Goal: Task Accomplishment & Management: Use online tool/utility

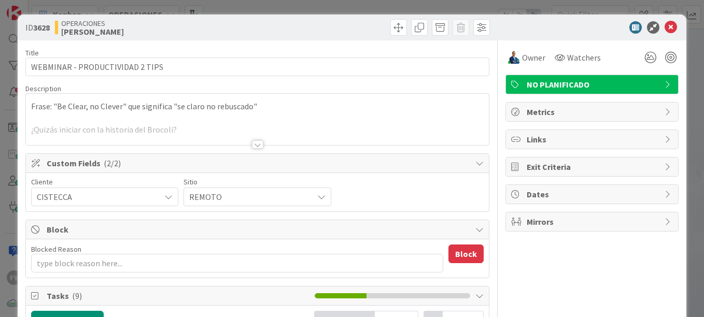
type textarea "x"
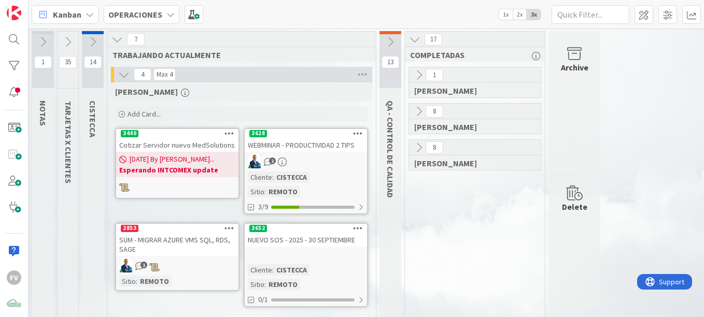
click at [123, 79] on icon at bounding box center [123, 74] width 11 height 11
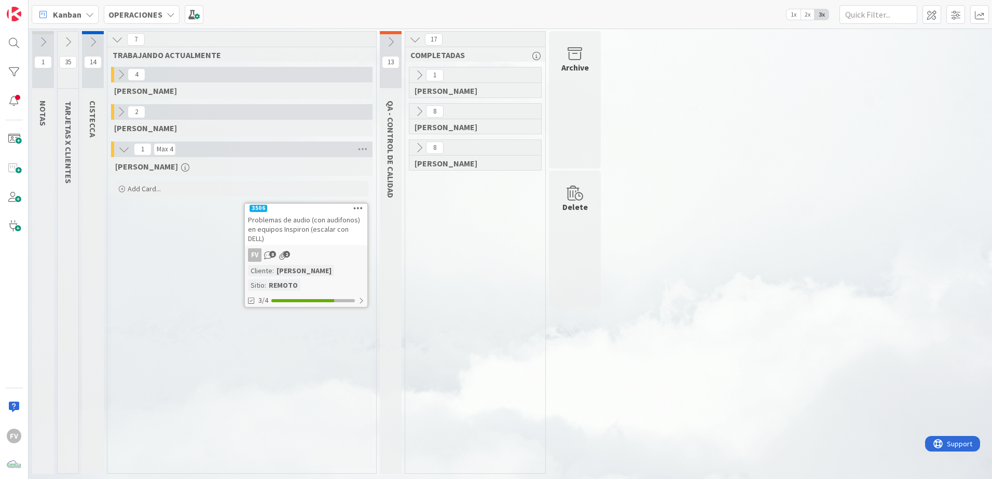
click at [125, 147] on icon at bounding box center [123, 149] width 11 height 11
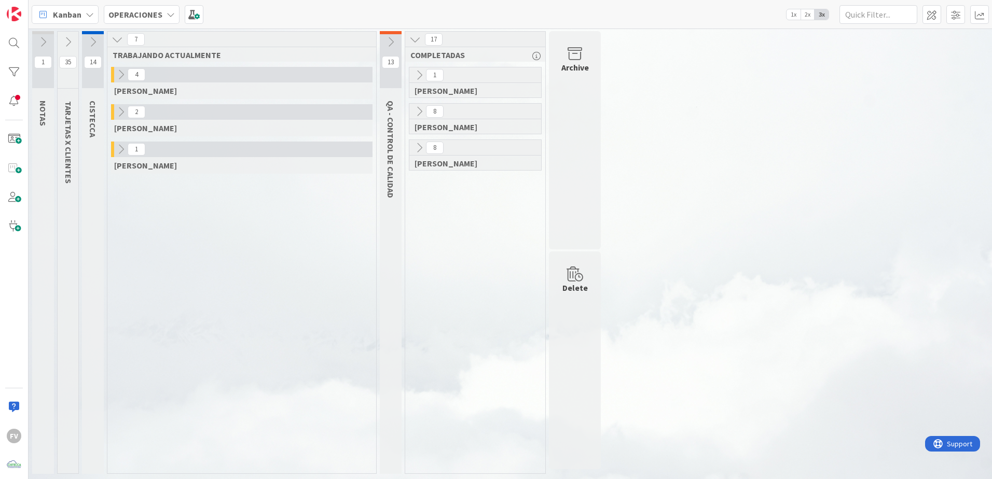
click at [70, 38] on icon at bounding box center [67, 41] width 11 height 11
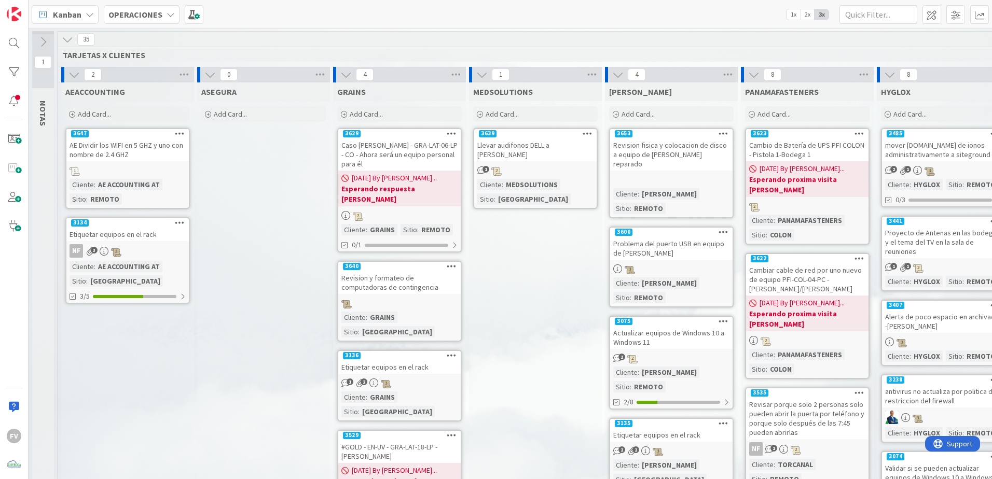
click at [68, 34] on icon at bounding box center [67, 39] width 11 height 11
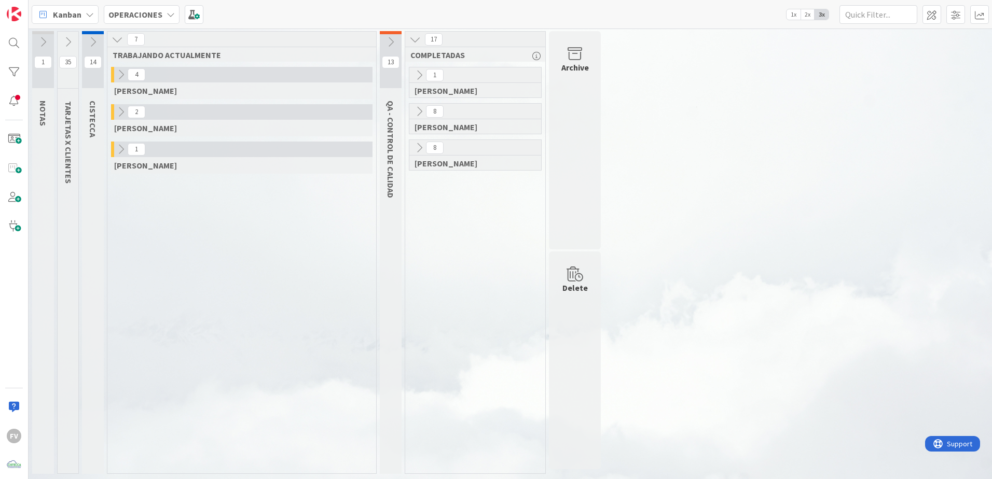
click at [92, 41] on icon at bounding box center [92, 41] width 11 height 11
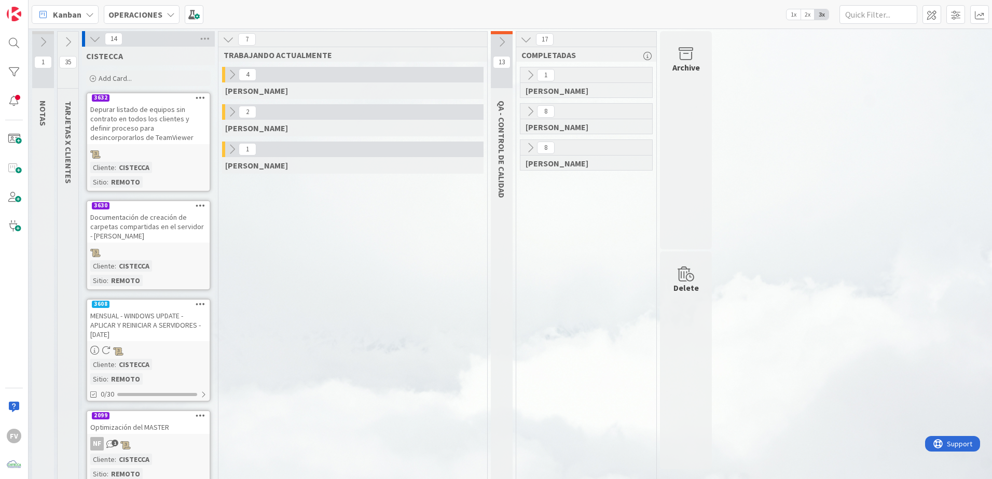
click at [91, 39] on icon at bounding box center [94, 38] width 11 height 11
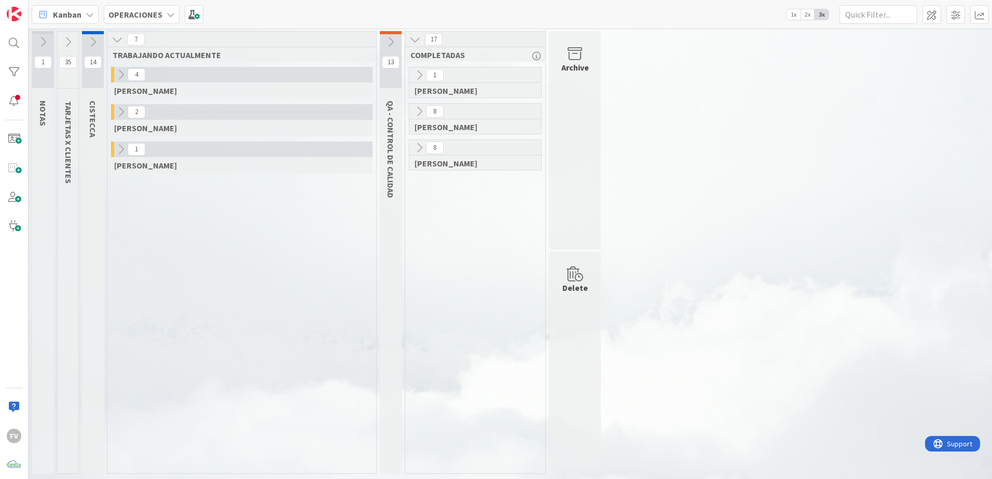
click at [396, 46] on icon at bounding box center [390, 41] width 11 height 11
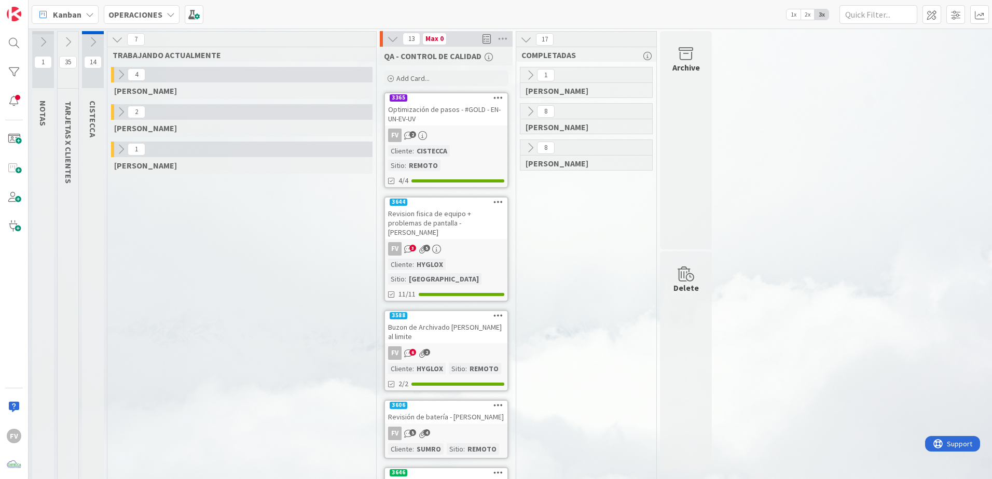
click at [71, 35] on button at bounding box center [68, 42] width 21 height 16
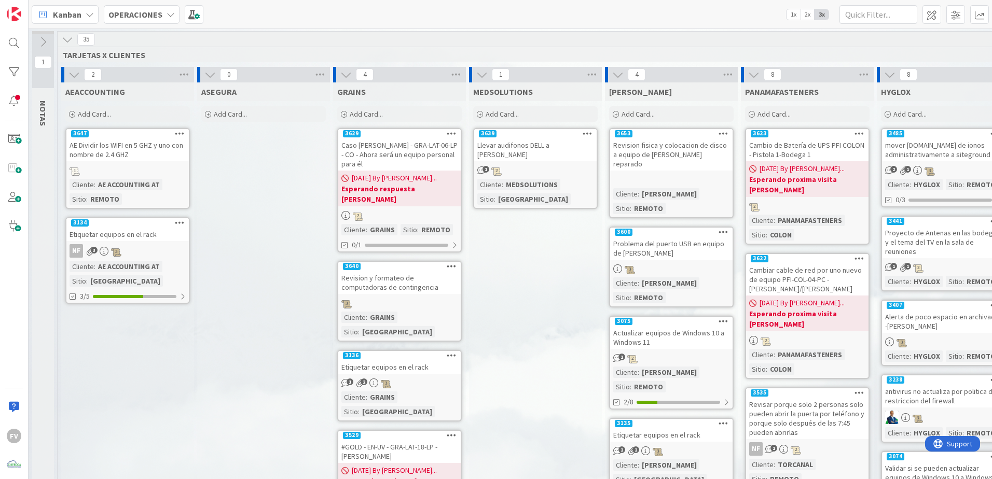
drag, startPoint x: 62, startPoint y: 34, endPoint x: 66, endPoint y: 38, distance: 5.9
click at [66, 38] on icon at bounding box center [67, 39] width 11 height 11
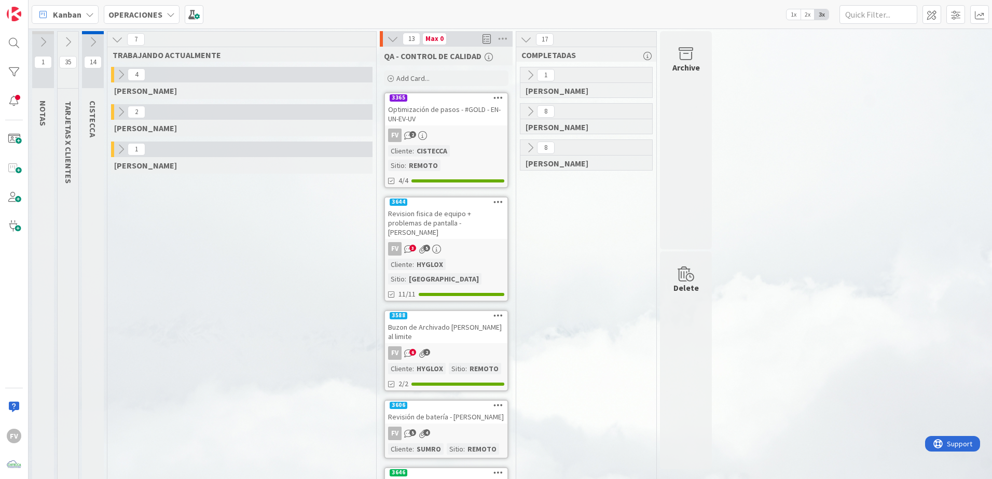
click at [125, 71] on icon at bounding box center [120, 74] width 11 height 11
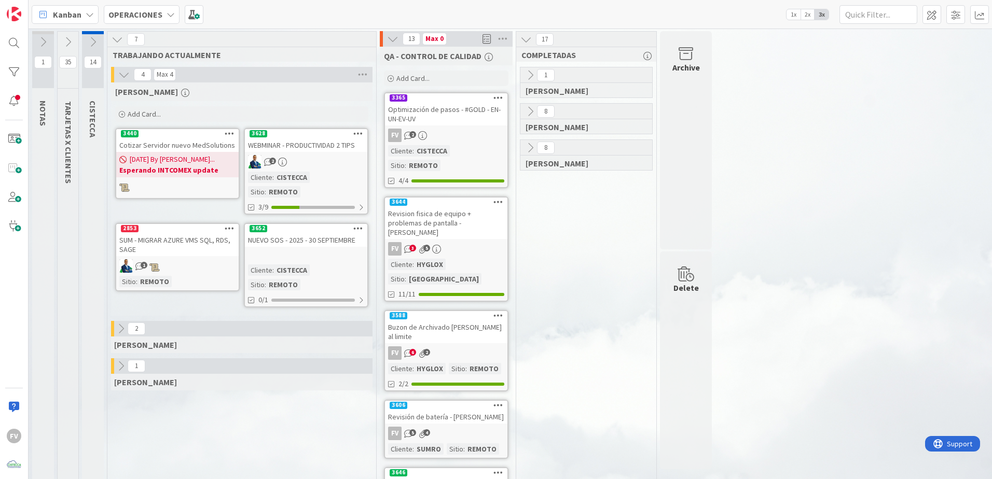
click at [312, 162] on div "2" at bounding box center [306, 161] width 122 height 13
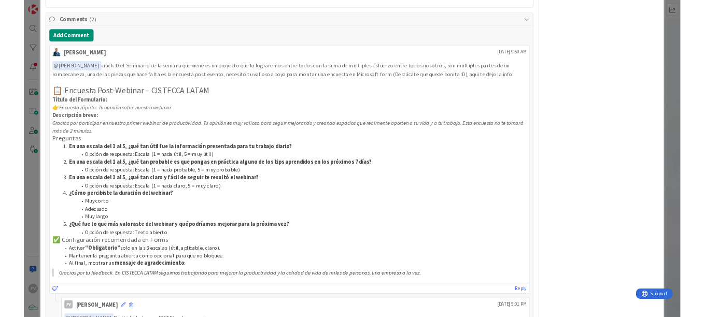
scroll to position [821, 0]
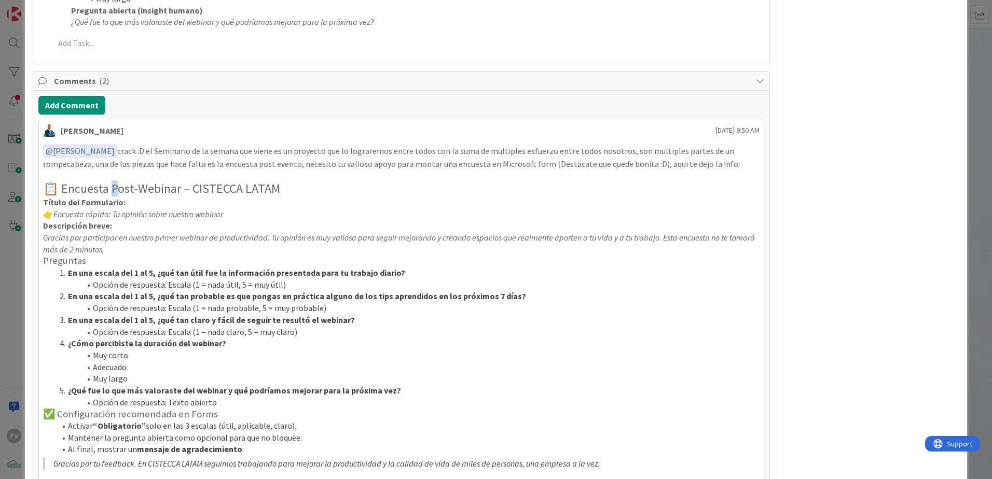
click at [116, 183] on h2 "📋 Encuesta Post-Webinar – CISTECCA LATAM" at bounding box center [401, 189] width 716 height 15
drag, startPoint x: 116, startPoint y: 183, endPoint x: 273, endPoint y: 199, distance: 158.0
click at [273, 202] on p "Título del Formulario:" at bounding box center [401, 203] width 716 height 12
drag, startPoint x: 281, startPoint y: 191, endPoint x: 64, endPoint y: 193, distance: 216.3
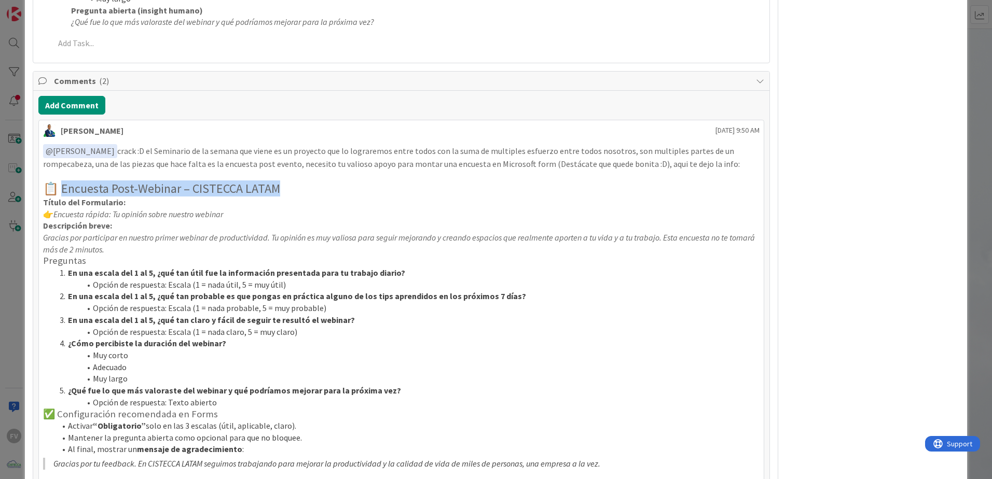
click at [64, 193] on h2 "📋 Encuesta Post-Webinar – CISTECCA LATAM" at bounding box center [401, 189] width 716 height 15
copy h2 "ncuesta Post-Webinar – CISTECCA LATAM"
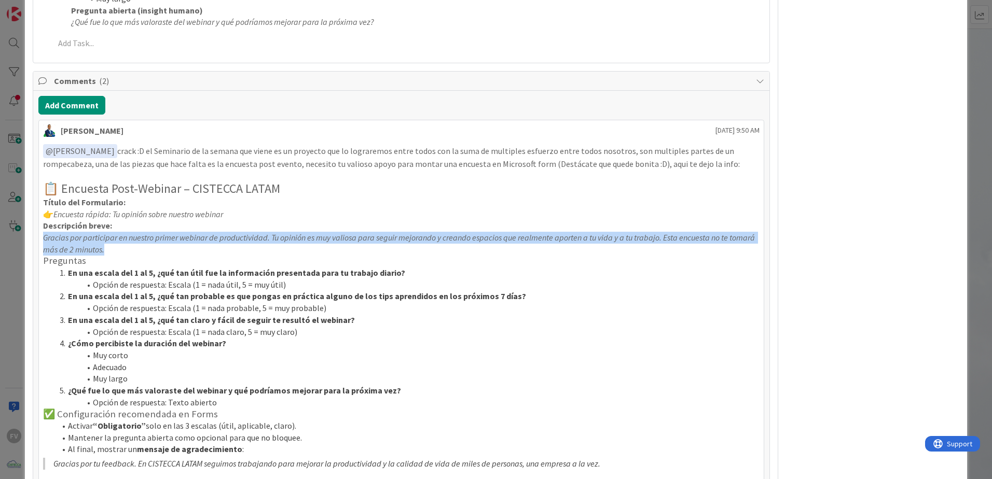
drag, startPoint x: 133, startPoint y: 252, endPoint x: 42, endPoint y: 233, distance: 92.7
click at [42, 233] on div "﻿ @ Fernando Varela ﻿ crack :D el Seminario de la semana que viene es un proyec…" at bounding box center [401, 308] width 725 height 337
copy em "Gracias por participar en nuestro primer webinar de productividad. Tu opinión e…"
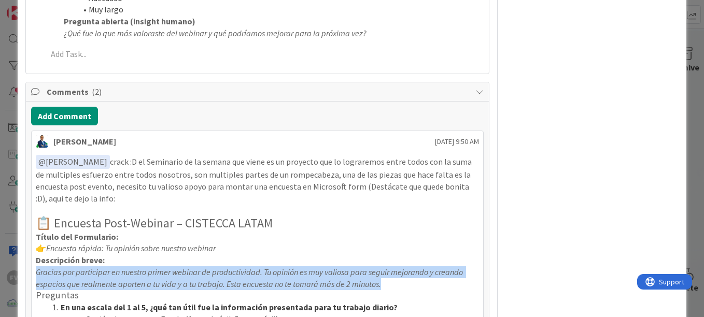
scroll to position [1028, 0]
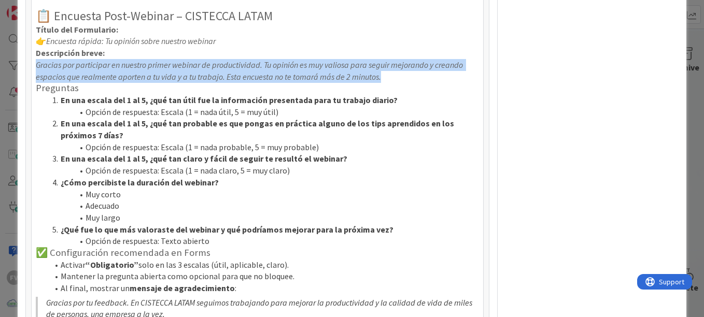
click at [425, 200] on li "Muy corto" at bounding box center [263, 195] width 431 height 12
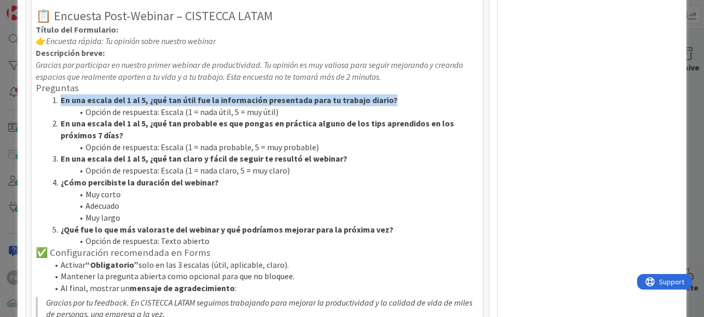
drag, startPoint x: 62, startPoint y: 113, endPoint x: 392, endPoint y: 116, distance: 329.9
click at [392, 106] on li "En una escala del 1 al 5, ¿qué tan útil fue la información presentada para tu t…" at bounding box center [263, 100] width 431 height 12
copy strong "En una escala del 1 al 5, ¿qué tan útil fue la información presentada para tu t…"
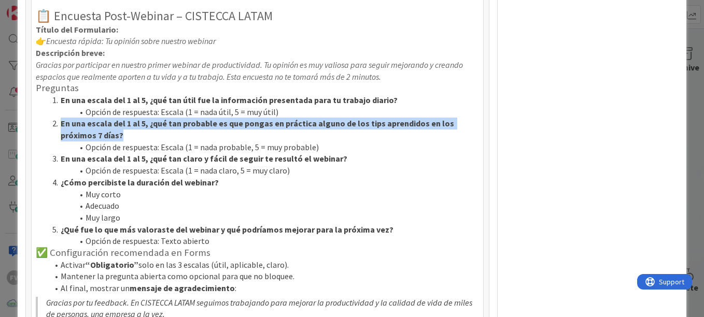
drag, startPoint x: 62, startPoint y: 135, endPoint x: 130, endPoint y: 146, distance: 68.8
click at [130, 141] on li "En una escala del 1 al 5, ¿qué tan probable es que pongas en práctica alguno de…" at bounding box center [263, 129] width 431 height 23
copy strong "En una escala del 1 al 5, ¿qué tan probable es que pongas en práctica alguno de…"
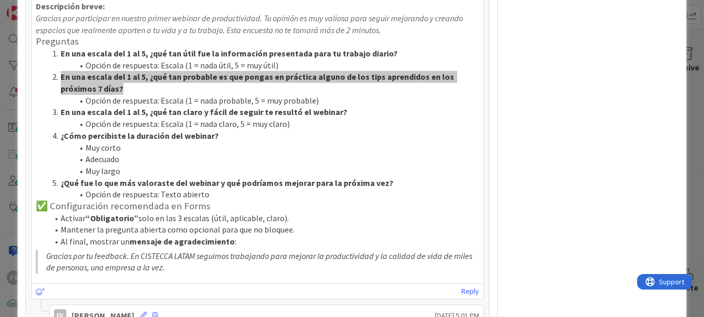
scroll to position [1080, 0]
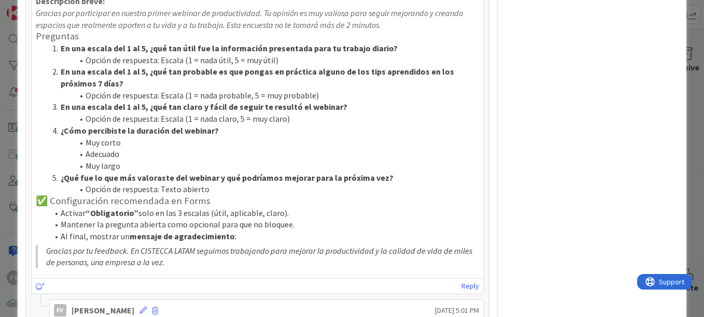
click at [226, 172] on li "Muy largo" at bounding box center [263, 166] width 431 height 12
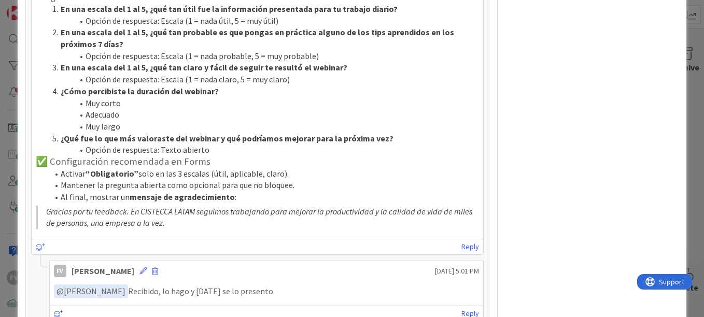
scroll to position [1132, 0]
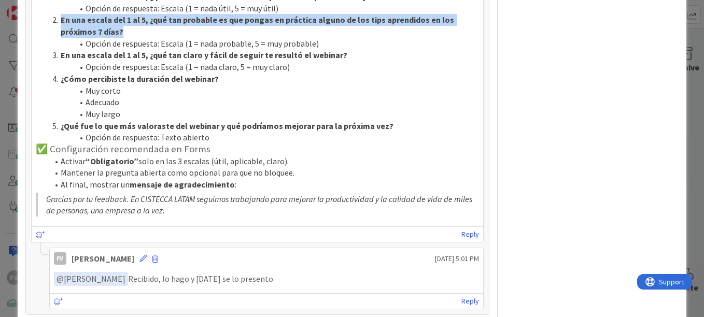
drag, startPoint x: 122, startPoint y: 46, endPoint x: 61, endPoint y: 31, distance: 63.5
click at [61, 31] on li "En una escala del 1 al 5, ¿qué tan probable es que pongas en práctica alguno de…" at bounding box center [263, 25] width 431 height 23
copy strong "En una escala del 1 al 5, ¿qué tan probable es que pongas en práctica alguno de…"
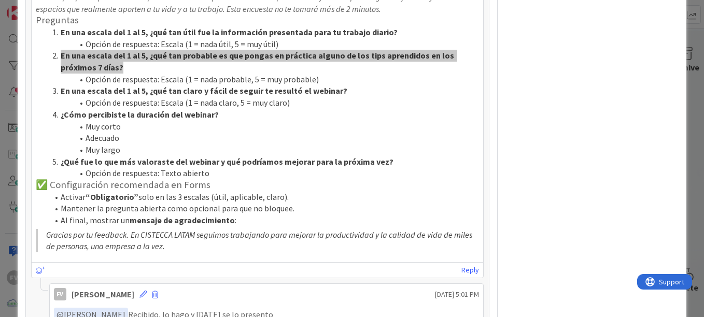
scroll to position [1080, 0]
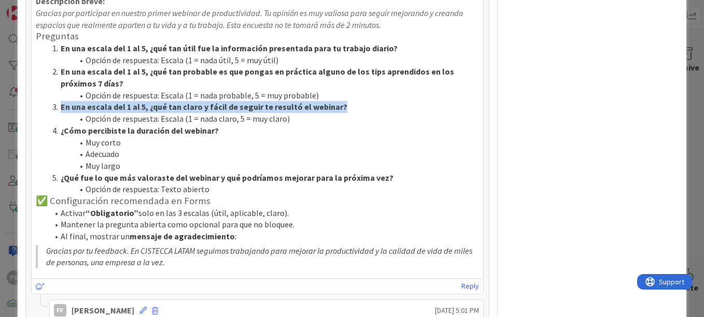
drag, startPoint x: 61, startPoint y: 120, endPoint x: 342, endPoint y: 120, distance: 281.1
click at [342, 113] on li "En una escala del 1 al 5, ¿qué tan claro y fácil de seguir te resultó el webina…" at bounding box center [263, 107] width 431 height 12
copy strong "En una escala del 1 al 5, ¿qué tan claro y fácil de seguir te resultó el webina…"
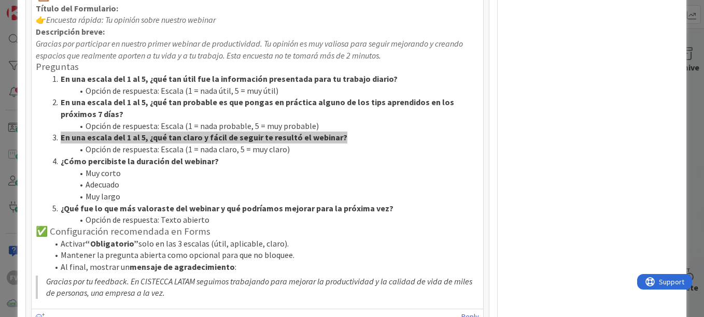
scroll to position [1028, 0]
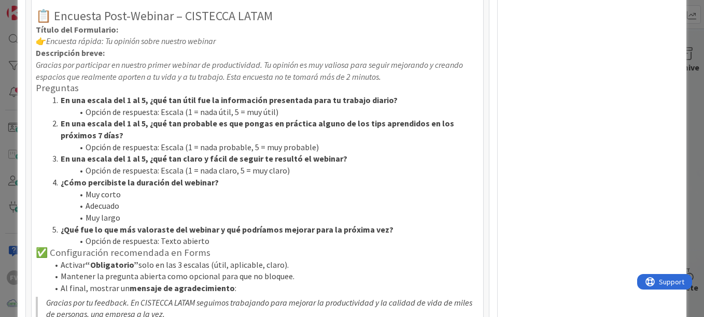
click at [374, 212] on li "Adecuado" at bounding box center [263, 206] width 431 height 12
click at [205, 188] on strong "¿Cómo percibiste la duración del webinar?" at bounding box center [140, 182] width 158 height 10
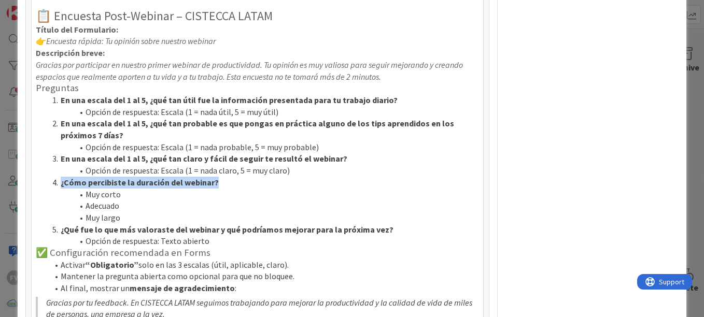
click at [205, 188] on strong "¿Cómo percibiste la duración del webinar?" at bounding box center [140, 182] width 158 height 10
copy ol "¿Cómo percibiste la duración del webinar?"
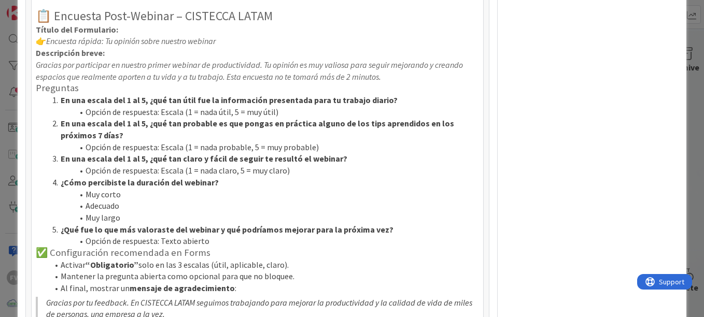
click at [113, 201] on li "Muy corto" at bounding box center [263, 195] width 431 height 12
copy ol "Muy corto"
click at [96, 212] on li "Adecuado" at bounding box center [263, 206] width 431 height 12
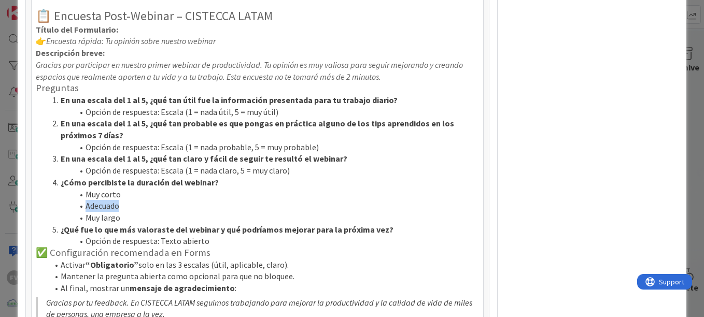
click at [96, 212] on li "Adecuado" at bounding box center [263, 206] width 431 height 12
copy li "Adecuado"
click at [98, 224] on li "Muy largo" at bounding box center [263, 218] width 431 height 12
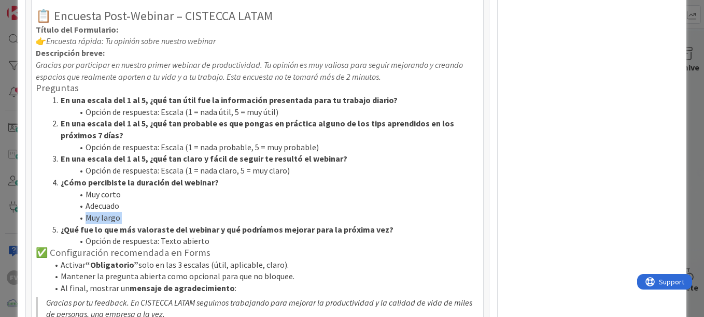
copy ol "Muy largo"
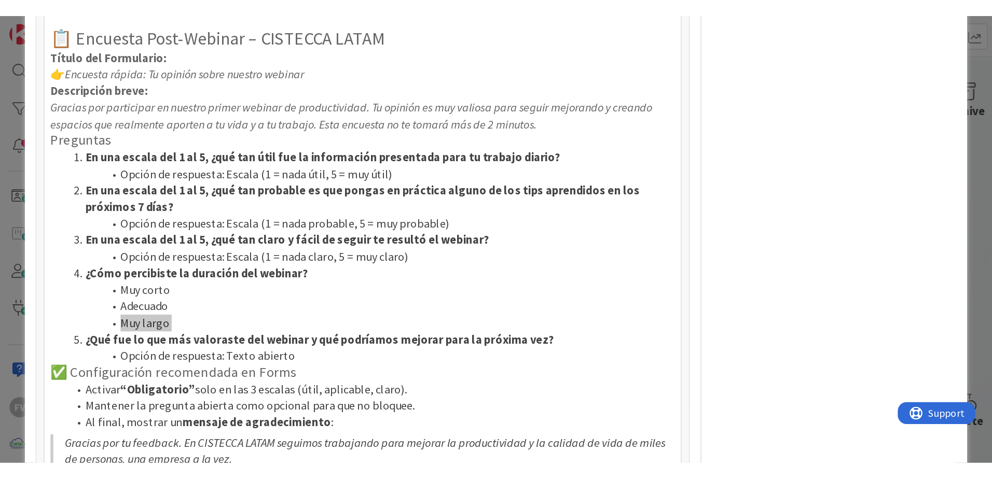
scroll to position [1080, 0]
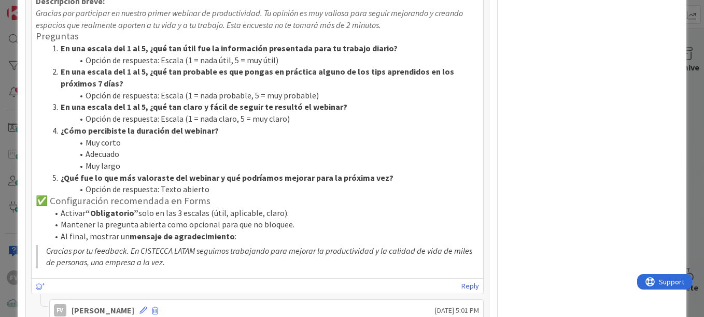
drag, startPoint x: 62, startPoint y: 189, endPoint x: 282, endPoint y: 194, distance: 220.0
click at [282, 183] on strong "¿Qué fue lo que más valoraste del webinar y qué podríamos mejorar para la próxi…" at bounding box center [227, 178] width 333 height 10
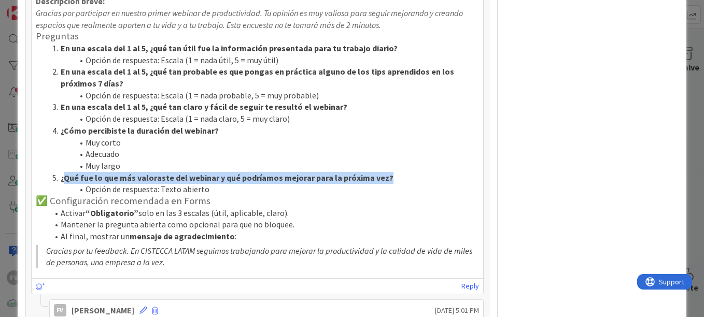
drag, startPoint x: 386, startPoint y: 188, endPoint x: 64, endPoint y: 188, distance: 322.1
click at [64, 184] on li "¿Qué fue lo que más valoraste del webinar y qué podríamos mejorar para la próxi…" at bounding box center [263, 178] width 431 height 12
click at [64, 183] on strong "¿Qué fue lo que más valoraste del webinar y qué podríamos mejorar para la próxi…" at bounding box center [227, 178] width 333 height 10
drag, startPoint x: 62, startPoint y: 189, endPoint x: 413, endPoint y: 190, distance: 351.1
click at [413, 184] on li "¿Qué fue lo que más valoraste del webinar y qué podríamos mejorar para la próxi…" at bounding box center [263, 178] width 431 height 12
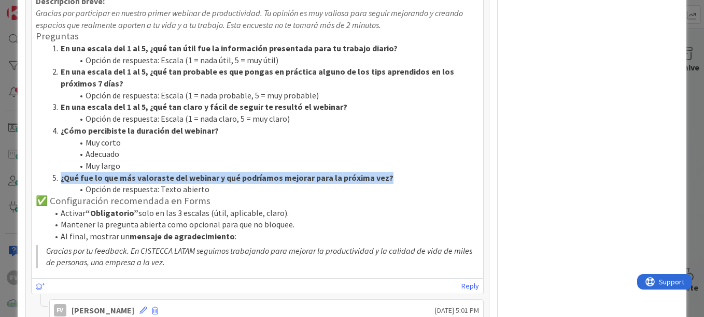
click at [336, 184] on li "¿Qué fue lo que más valoraste del webinar y qué podríamos mejorar para la próxi…" at bounding box center [263, 178] width 431 height 12
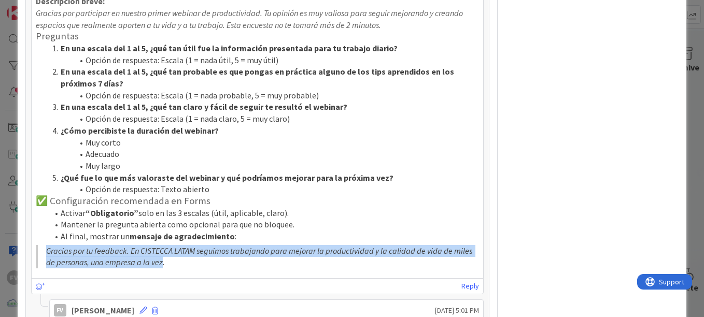
drag, startPoint x: 163, startPoint y: 278, endPoint x: 34, endPoint y: 265, distance: 129.3
click at [34, 265] on div "﻿ @ Fernando Varela ﻿ crack :D el Seminario de la semana que viene es un proyec…" at bounding box center [258, 84] width 452 height 384
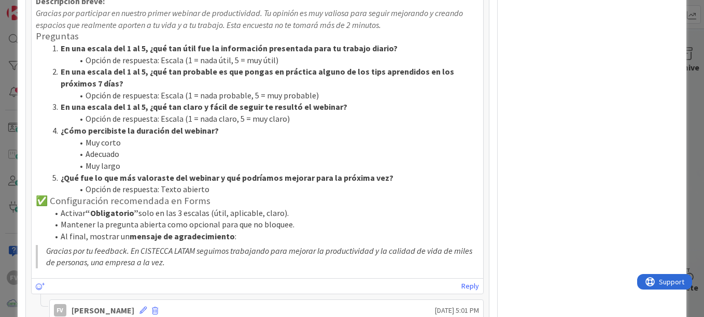
click at [190, 269] on blockquote "Gracias por tu feedback. En CISTECCA LATAM seguimos trabajando para mejorar la …" at bounding box center [257, 256] width 443 height 23
click at [228, 275] on div "﻿ @ Fernando Varela ﻿ crack :D el Seminario de la semana que viene es un proyec…" at bounding box center [258, 84] width 452 height 384
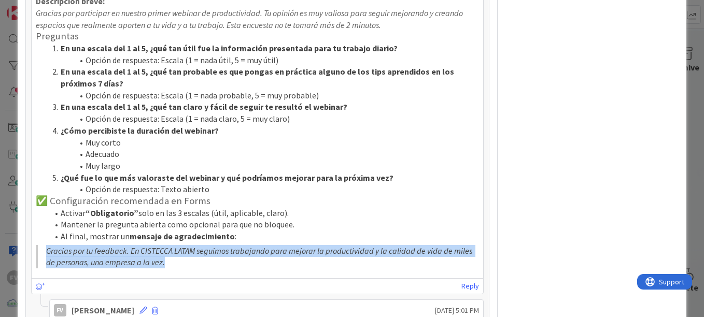
drag, startPoint x: 166, startPoint y: 280, endPoint x: 48, endPoint y: 269, distance: 118.8
click at [48, 269] on blockquote "Gracias por tu feedback. En CISTECCA LATAM seguimos trabajando para mejorar la …" at bounding box center [257, 256] width 443 height 23
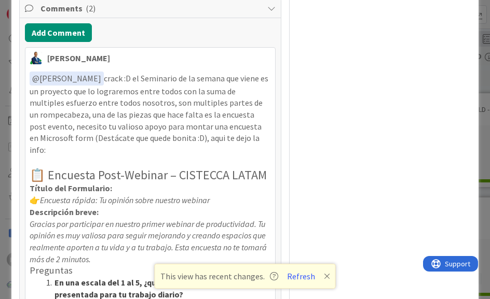
type textarea "x"
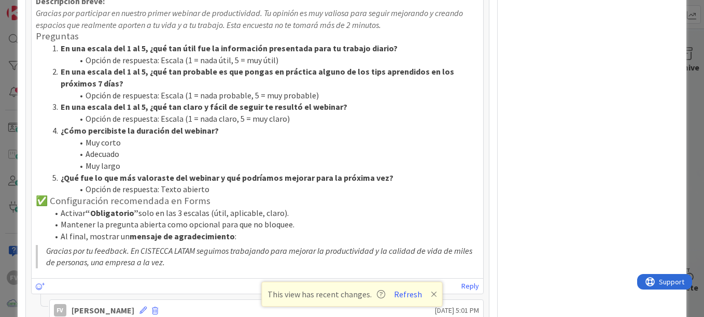
click at [398, 284] on div "This view has recent changes. Refresh" at bounding box center [352, 294] width 181 height 25
click at [411, 301] on button "Refresh" at bounding box center [408, 294] width 35 height 13
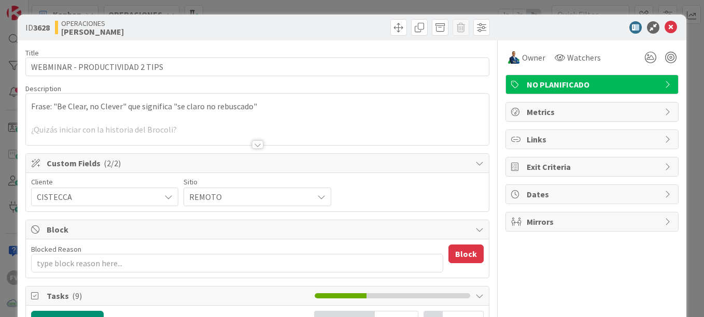
type textarea "x"
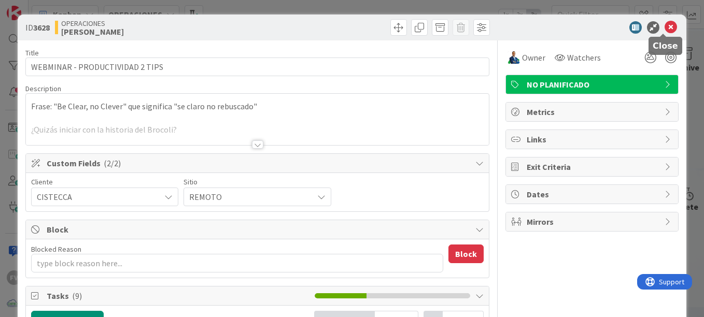
click at [665, 22] on icon at bounding box center [671, 27] width 12 height 12
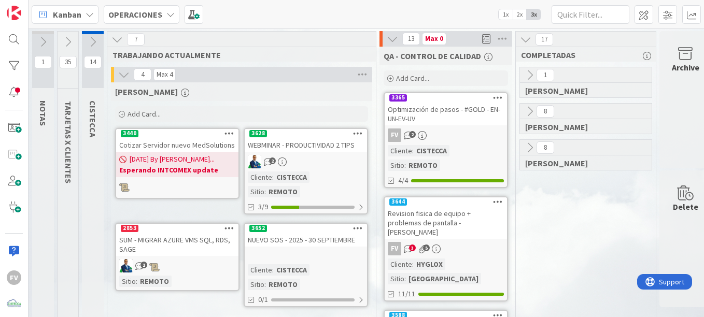
click at [678, 41] on div "Archive" at bounding box center [686, 99] width 52 height 137
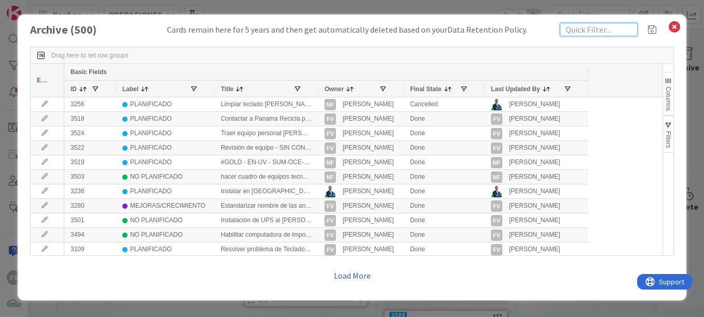
click at [573, 32] on input "text" at bounding box center [599, 29] width 78 height 13
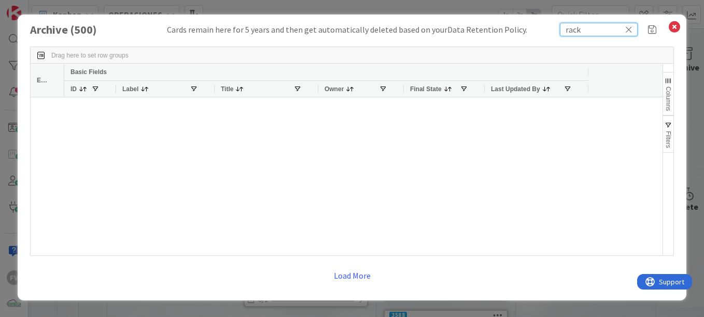
type input "rack"
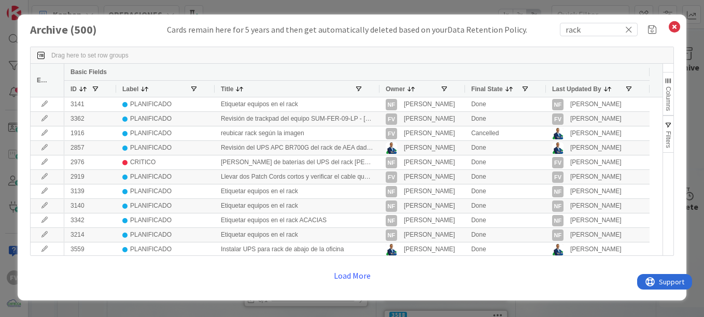
drag, startPoint x: 316, startPoint y: 90, endPoint x: 287, endPoint y: 86, distance: 29.9
click at [287, 86] on div "Title" at bounding box center [297, 88] width 165 height 17
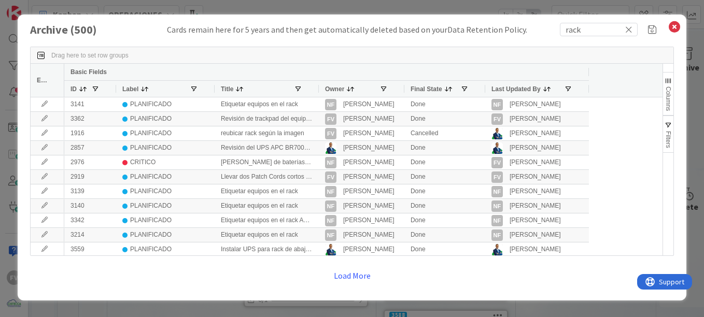
click at [674, 123] on button "Filters" at bounding box center [668, 134] width 10 height 37
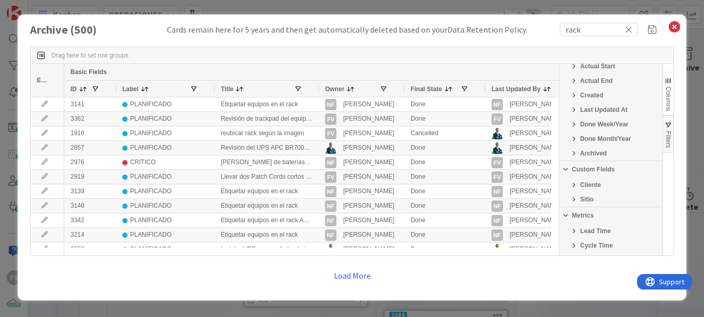
scroll to position [172, 0]
click at [576, 184] on span "Filter List 25 Filters" at bounding box center [574, 184] width 8 height 8
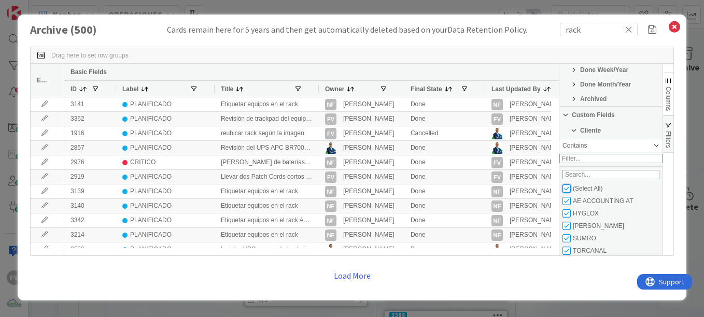
click at [565, 193] on input "Filter List" at bounding box center [567, 189] width 8 height 8
checkbox input "false"
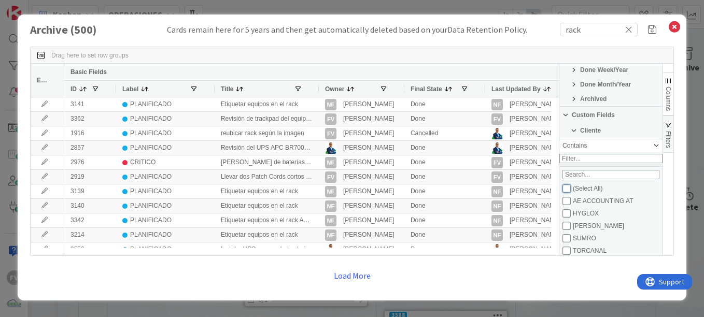
checkbox input "false"
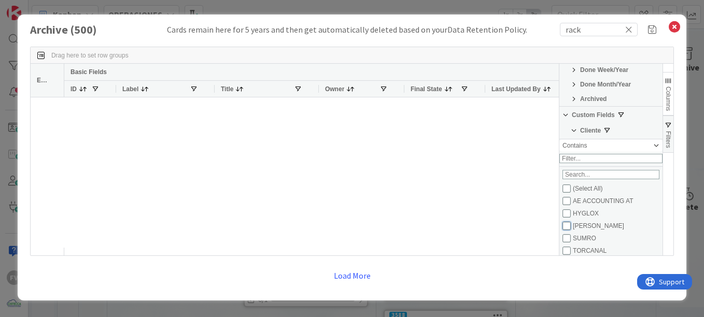
click at [565, 230] on input "Filter List" at bounding box center [567, 226] width 8 height 8
checkbox input "true"
checkbox input "false"
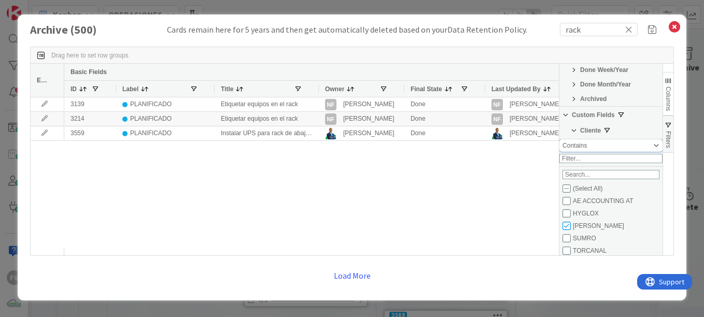
click at [624, 148] on div "Contains" at bounding box center [608, 145] width 90 height 7
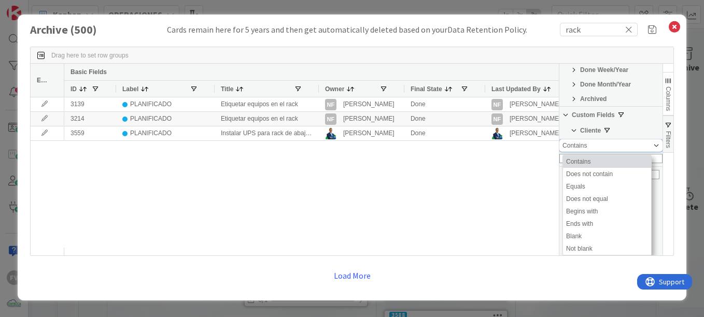
click at [627, 146] on div "Contains" at bounding box center [608, 145] width 90 height 7
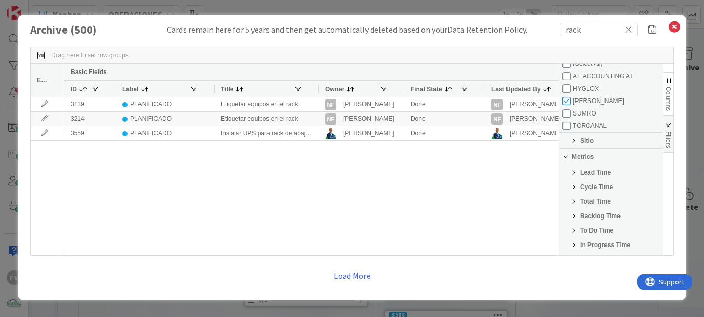
scroll to position [352, 0]
click at [584, 144] on span "Sitio" at bounding box center [586, 140] width 13 height 7
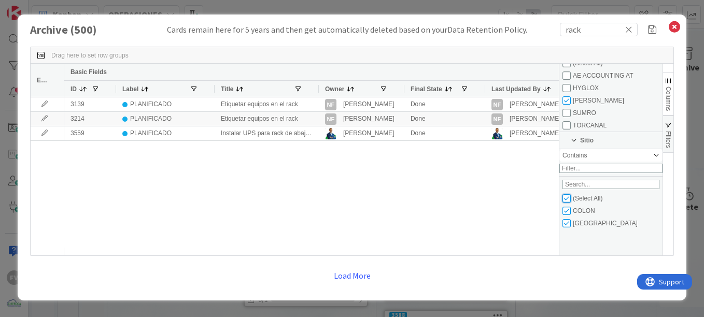
click at [565, 203] on input "Filter List" at bounding box center [567, 199] width 8 height 8
checkbox input "false"
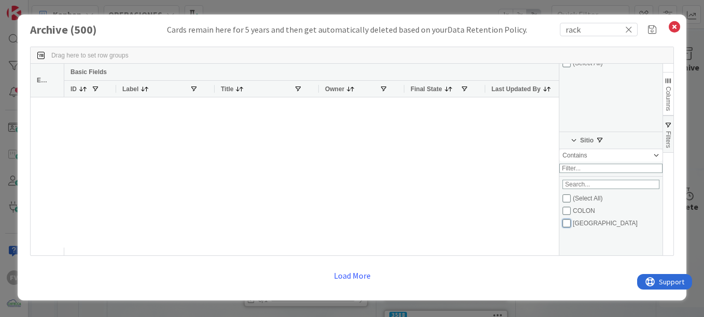
click at [570, 228] on input "Filter List" at bounding box center [567, 223] width 8 height 8
checkbox input "true"
checkbox input "false"
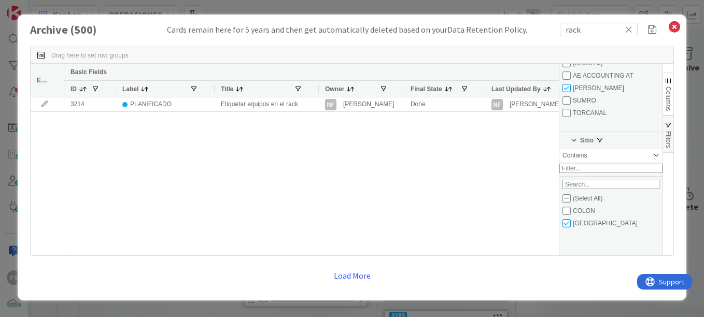
click at [453, 185] on div "3214 PLANIFICADO Etiquetar equipos en el rack NF Navil Flores Done NF Navil Flo…" at bounding box center [311, 173] width 495 height 150
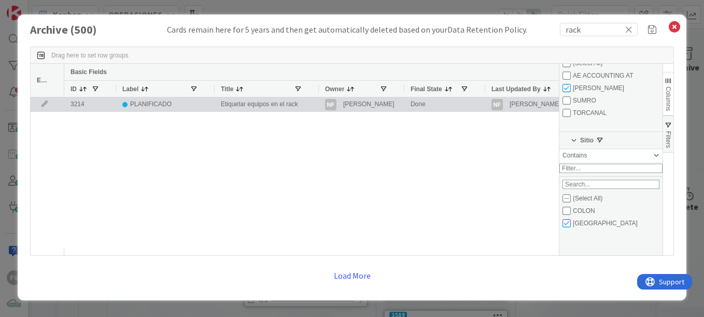
click at [47, 102] on icon at bounding box center [45, 104] width 16 height 6
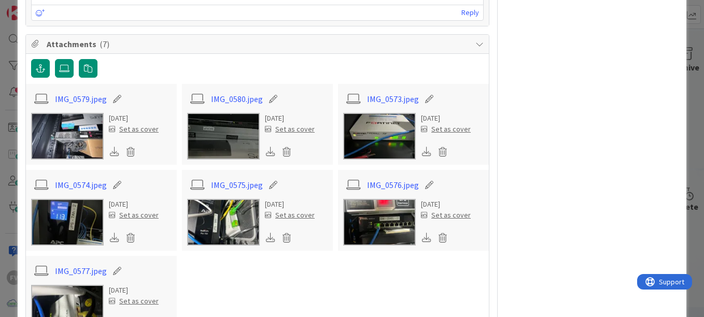
scroll to position [474, 0]
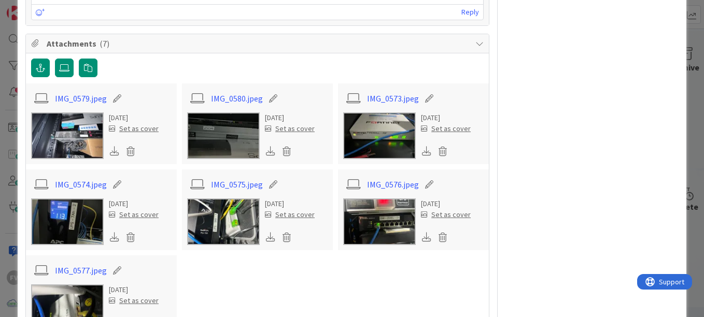
click at [203, 227] on img at bounding box center [223, 222] width 73 height 47
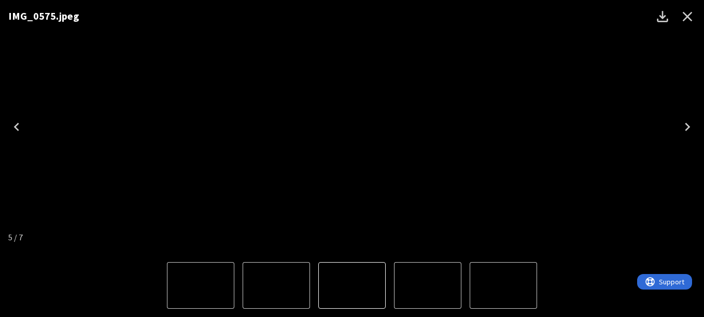
click at [352, 286] on img "5 of 7" at bounding box center [352, 286] width 0 height 0
click at [428, 286] on img "6 of 7" at bounding box center [428, 286] width 0 height 0
click at [276, 286] on img "5 of 7" at bounding box center [276, 286] width 0 height 0
click at [687, 23] on icon "Close" at bounding box center [687, 16] width 17 height 17
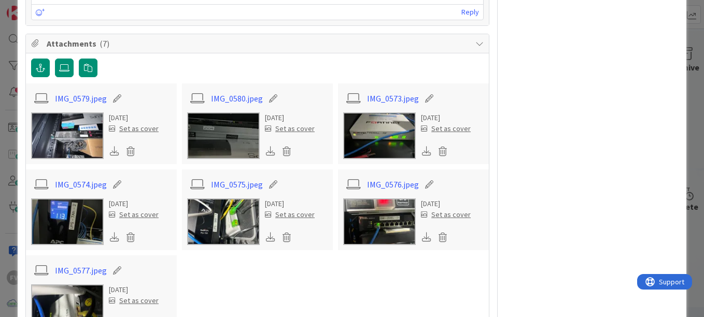
scroll to position [554, 0]
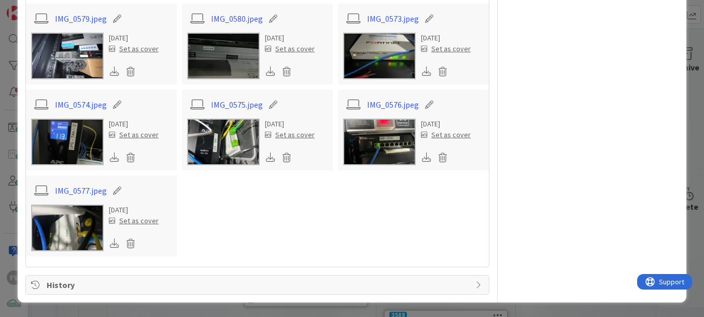
click at [72, 220] on img at bounding box center [67, 228] width 73 height 47
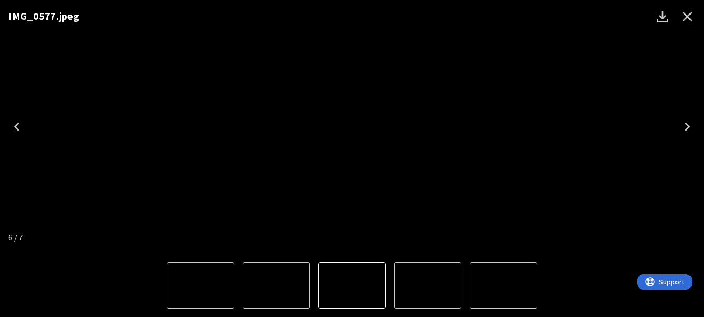
click at [691, 17] on icon "Close" at bounding box center [687, 16] width 17 height 17
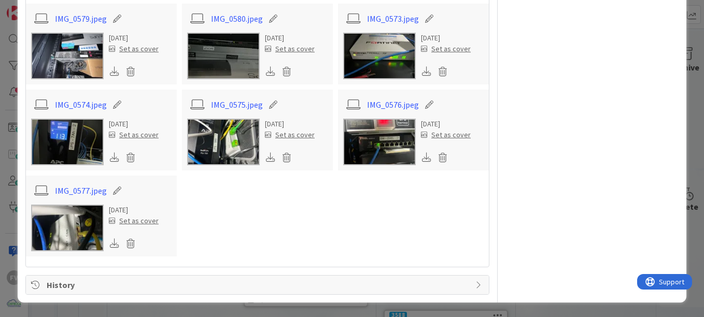
drag, startPoint x: 95, startPoint y: 0, endPoint x: 411, endPoint y: 191, distance: 369.3
click at [411, 191] on div "IMG_0579.jpeg 3 months ago Set as cover IMG_0580.jpeg 3 months ago Set as cover…" at bounding box center [257, 130] width 463 height 253
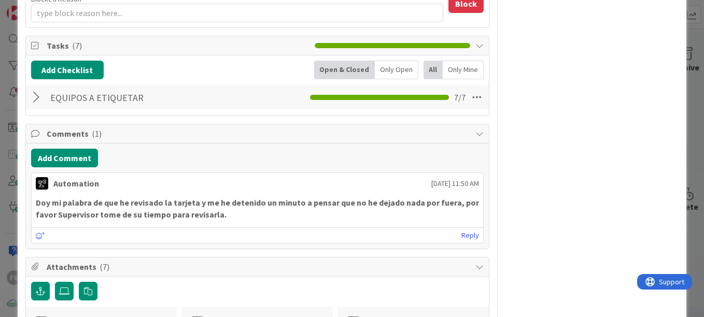
scroll to position [0, 0]
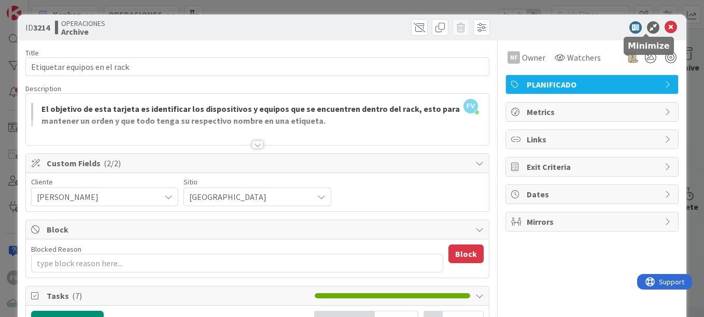
click at [647, 28] on icon at bounding box center [653, 27] width 12 height 12
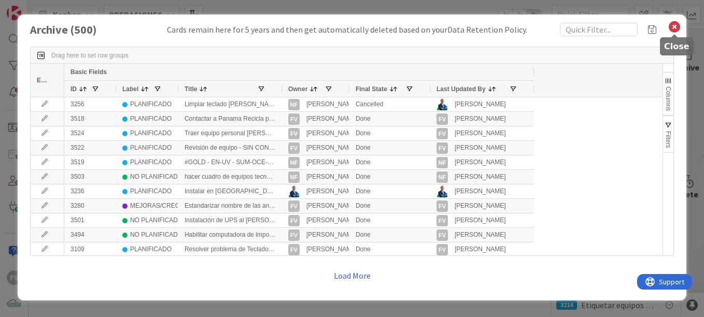
click at [675, 27] on icon at bounding box center [674, 27] width 13 height 15
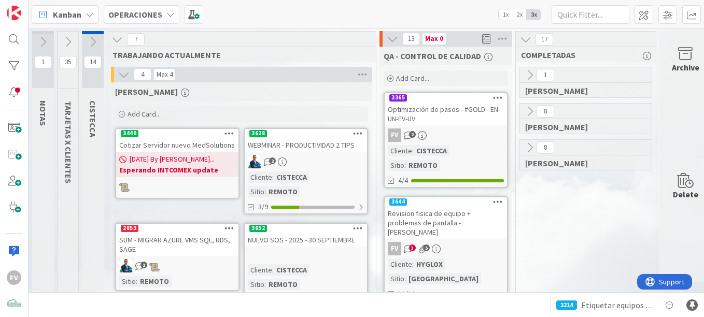
click at [65, 38] on icon at bounding box center [67, 41] width 11 height 11
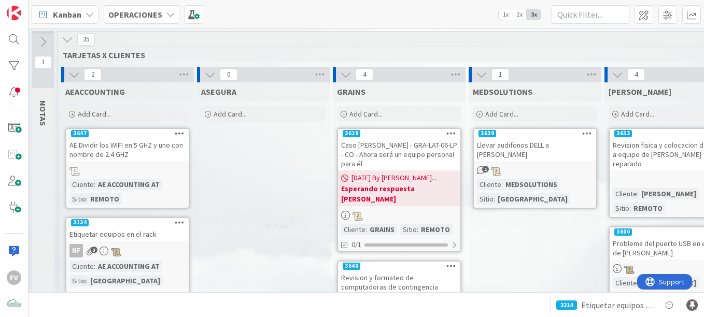
click at [67, 37] on icon at bounding box center [67, 39] width 11 height 11
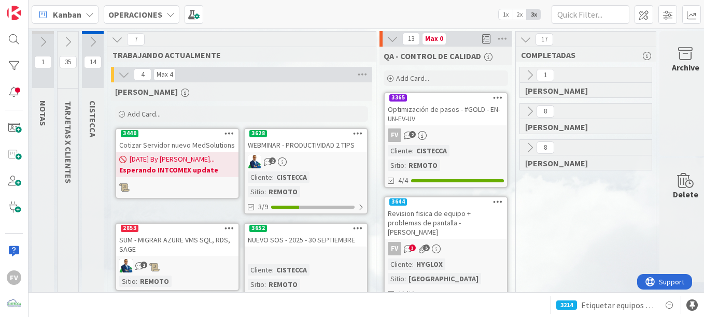
click at [485, 60] on icon "button" at bounding box center [488, 57] width 8 height 8
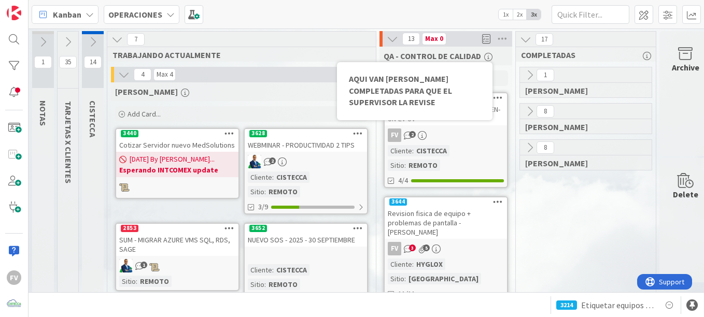
click at [458, 51] on span "QA - CONTROL DE CALIDAD" at bounding box center [433, 56] width 98 height 10
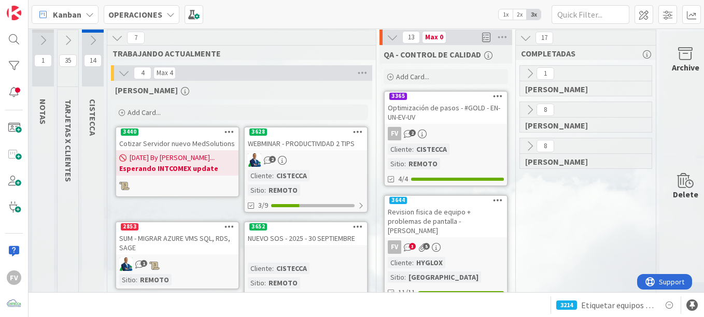
scroll to position [2, 0]
click at [124, 75] on icon at bounding box center [123, 72] width 11 height 11
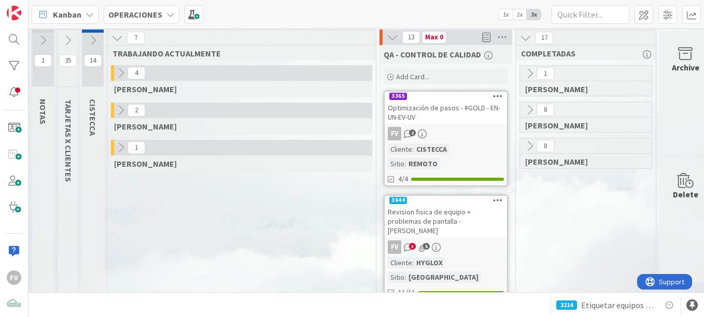
click at [410, 23] on div "Kanban OPERACIONES 1x 2x 3x" at bounding box center [367, 14] width 676 height 29
click at [411, 19] on div "Kanban OPERACIONES 1x 2x 3x" at bounding box center [367, 14] width 676 height 29
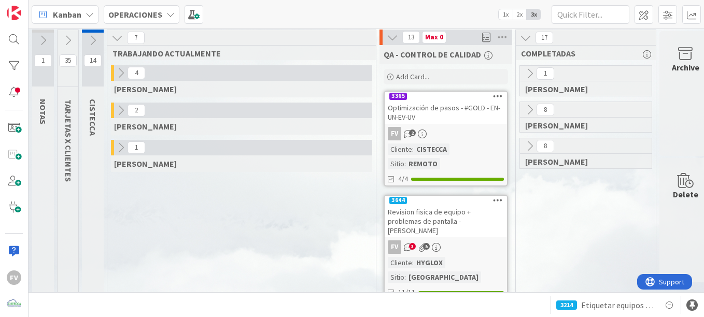
click at [411, 19] on div "Kanban OPERACIONES 1x 2x 3x" at bounding box center [367, 14] width 676 height 29
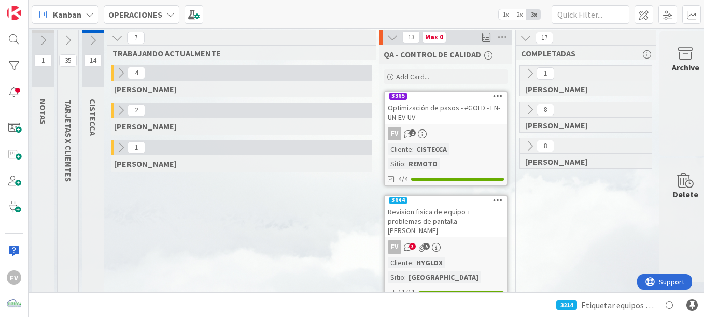
click at [411, 19] on div "Kanban OPERACIONES 1x 2x 3x" at bounding box center [367, 14] width 676 height 29
click at [391, 35] on icon at bounding box center [392, 37] width 11 height 11
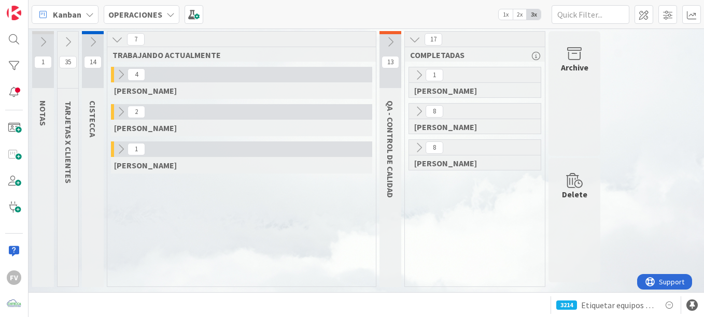
scroll to position [0, 0]
click at [120, 147] on icon at bounding box center [120, 149] width 11 height 11
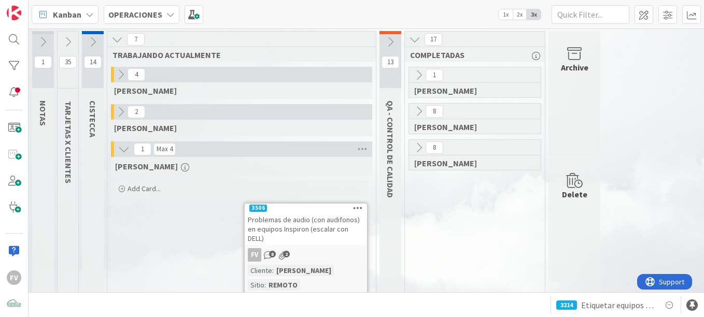
click at [317, 249] on div "FV 8 2" at bounding box center [306, 254] width 122 height 13
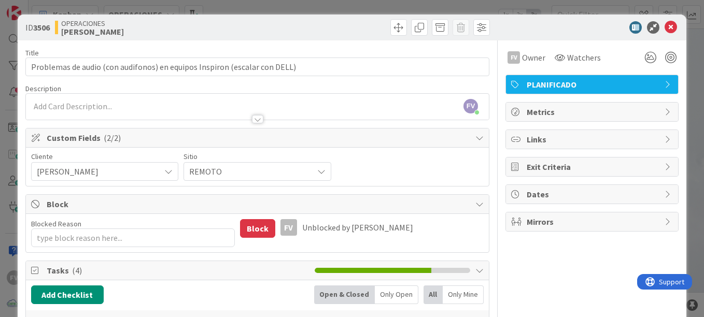
click at [162, 141] on span "Custom Fields ( 2/2 )" at bounding box center [259, 138] width 424 height 12
type textarea "x"
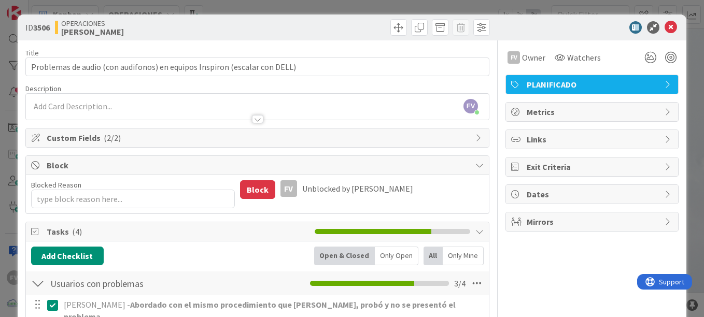
click at [187, 166] on span "Block" at bounding box center [259, 165] width 424 height 12
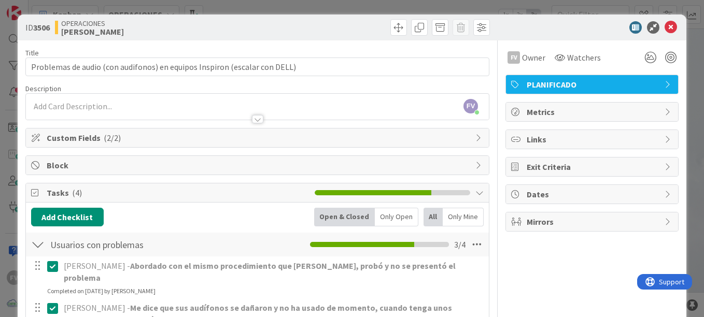
click at [207, 200] on div "Tasks ( 4 )" at bounding box center [257, 193] width 463 height 19
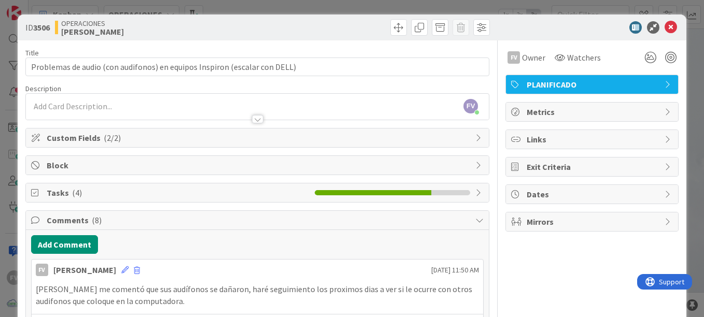
click at [321, 213] on div "Comments ( 8 )" at bounding box center [257, 220] width 463 height 19
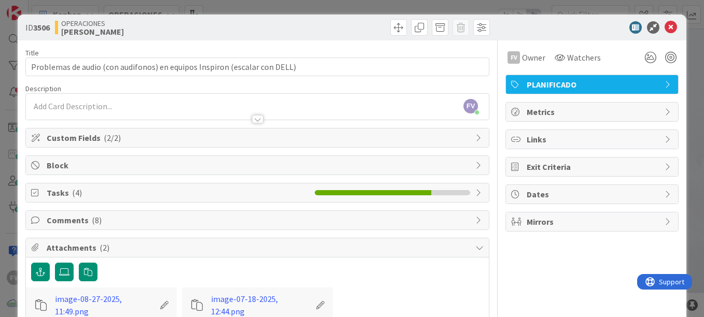
click at [471, 241] on div "Attachments ( 2 )" at bounding box center [257, 248] width 463 height 19
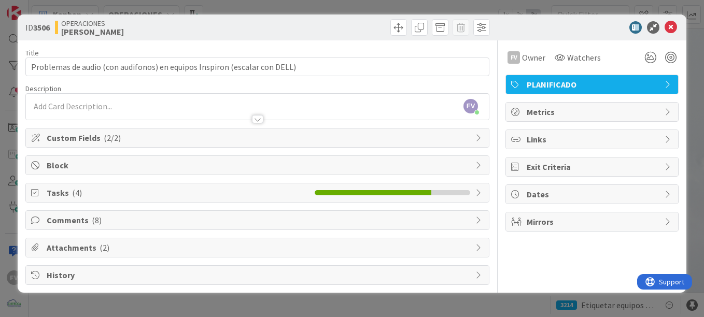
click at [318, 10] on div "ID 3506 OPERACIONES FERNANDO Title 73 / 128 Problemas de audio (con audifonos) …" at bounding box center [352, 158] width 704 height 317
